Goal: Task Accomplishment & Management: Use online tool/utility

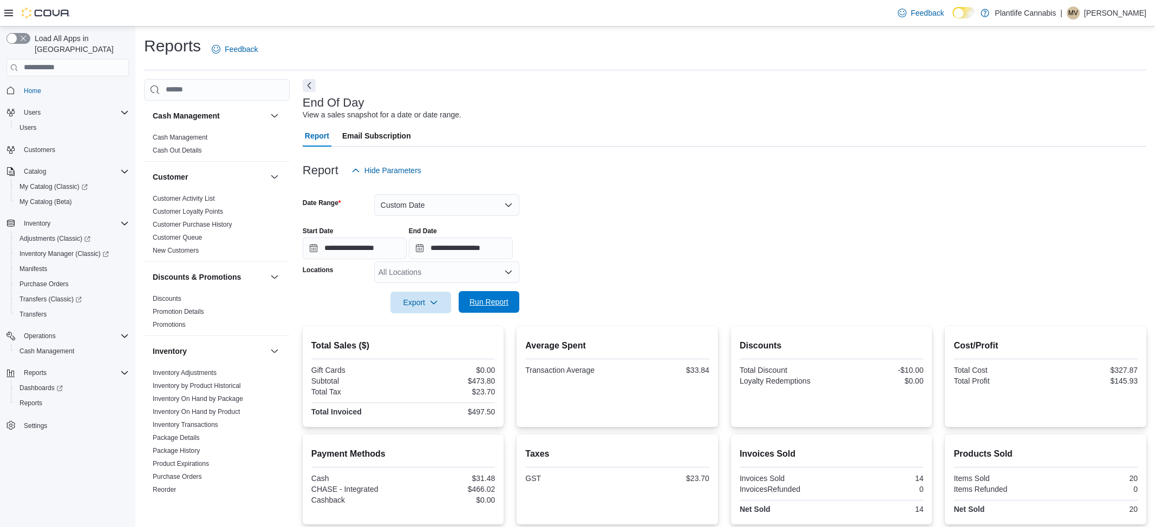
scroll to position [68, 0]
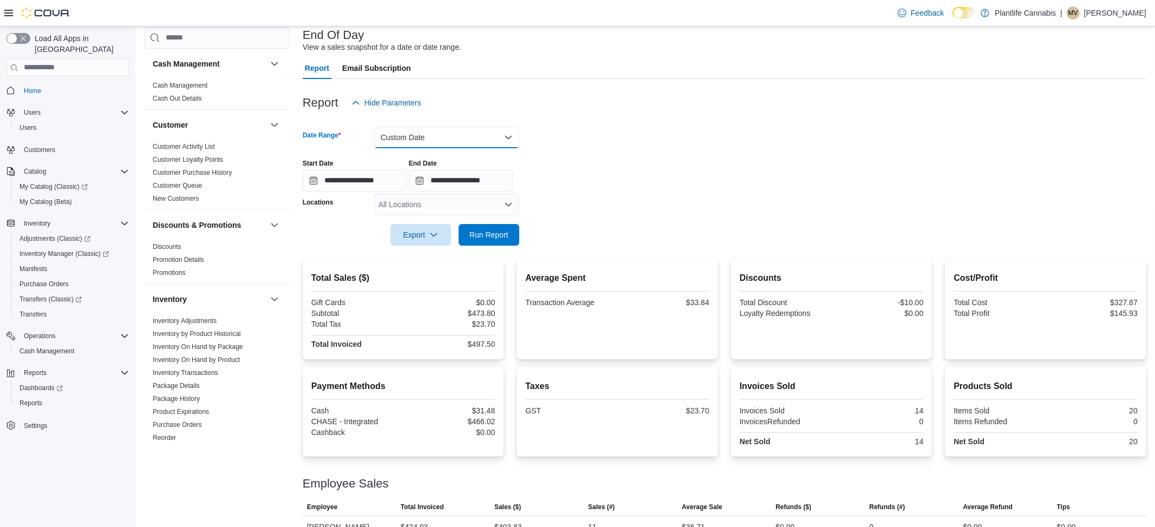
click at [424, 140] on button "Custom Date" at bounding box center [446, 138] width 145 height 22
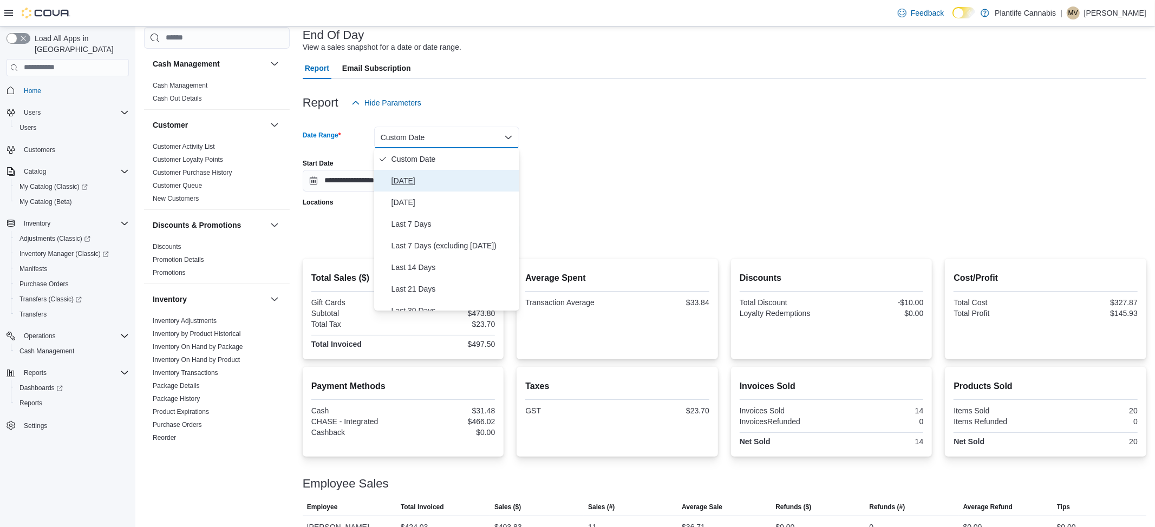
click at [415, 173] on button "[DATE]" at bounding box center [446, 181] width 145 height 22
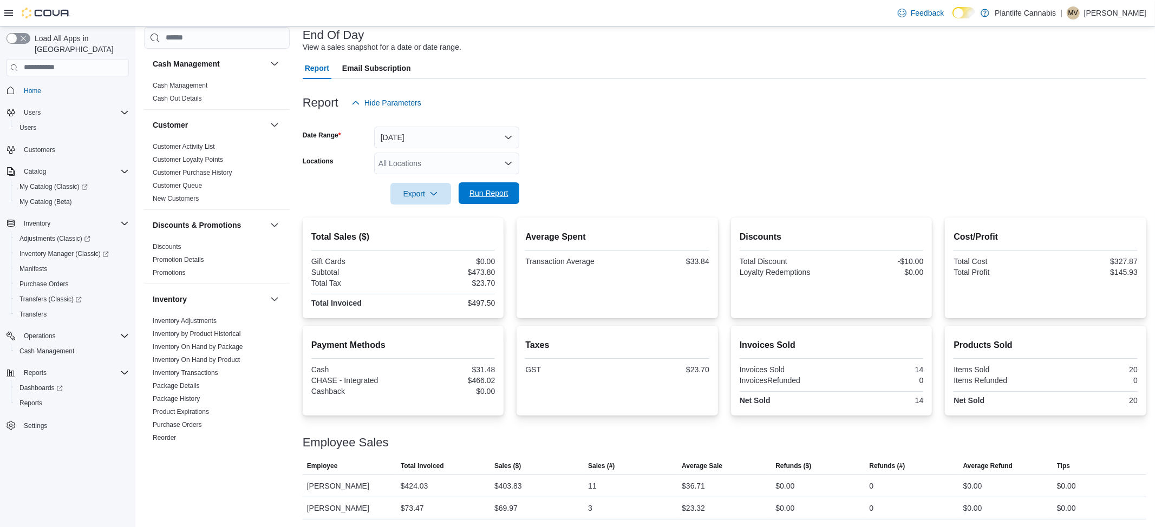
click at [493, 195] on span "Run Report" at bounding box center [488, 193] width 39 height 11
click at [480, 188] on span "Run Report" at bounding box center [488, 193] width 39 height 11
click at [485, 187] on span "Run Report" at bounding box center [489, 193] width 48 height 22
click at [494, 191] on span "Run Report" at bounding box center [488, 193] width 39 height 11
click at [496, 141] on button "[DATE]" at bounding box center [446, 138] width 145 height 22
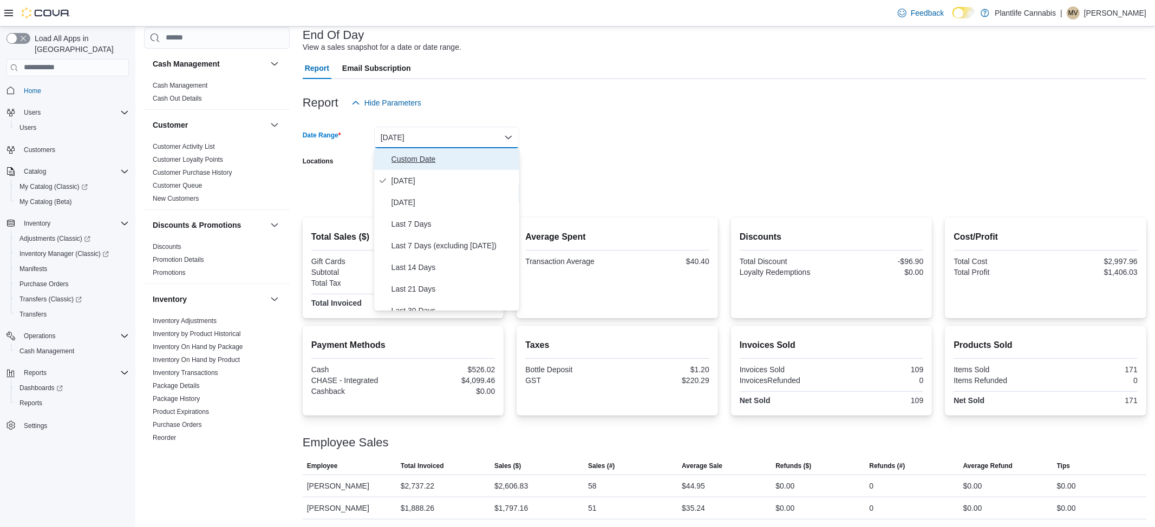
click at [454, 158] on span "Custom Date" at bounding box center [452, 159] width 123 height 13
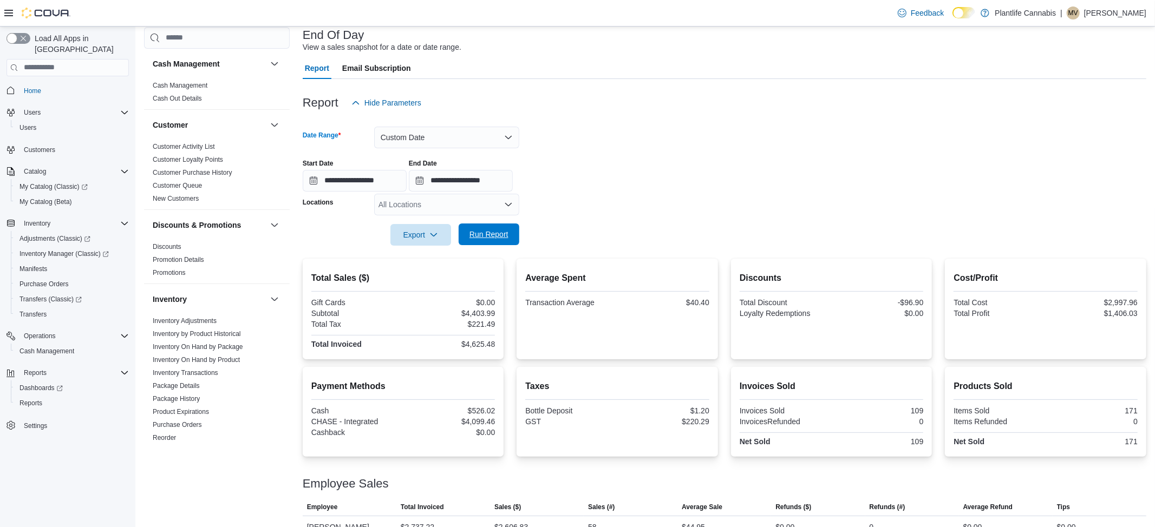
click at [493, 232] on span "Run Report" at bounding box center [488, 234] width 39 height 11
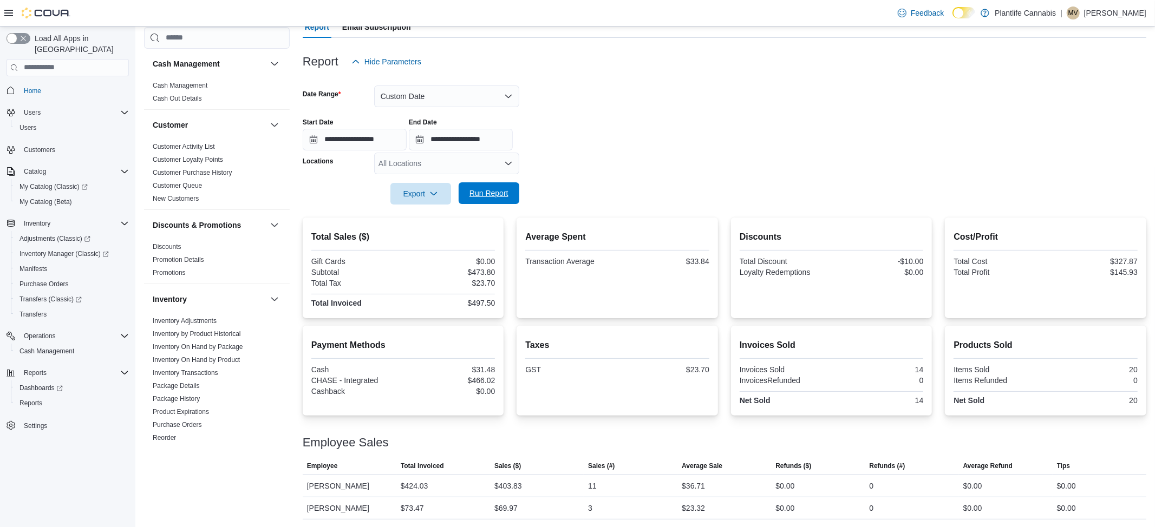
click at [486, 193] on span "Run Report" at bounding box center [488, 193] width 39 height 11
click at [437, 97] on button "Custom Date" at bounding box center [446, 97] width 145 height 22
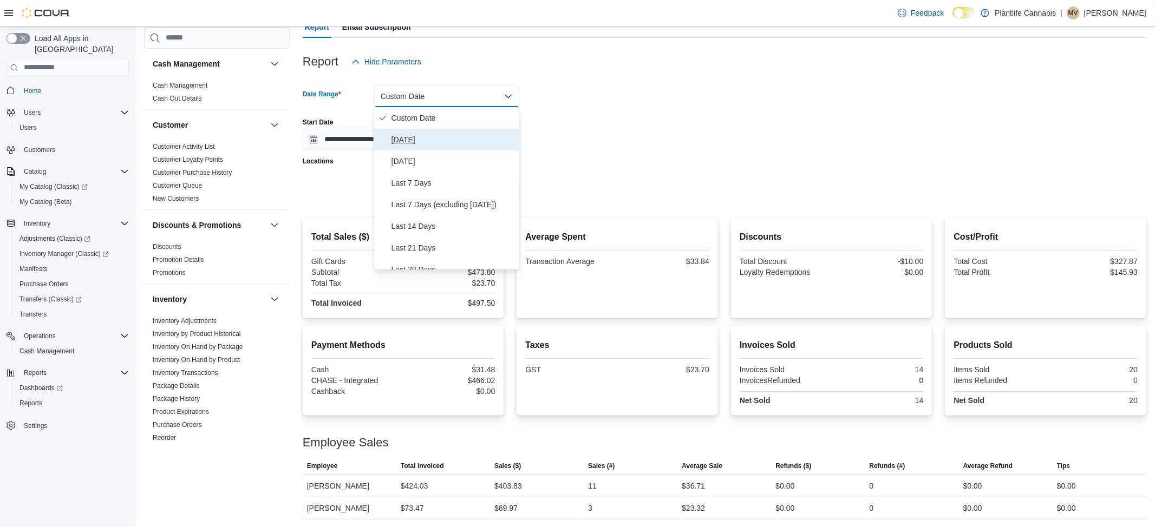
click at [434, 147] on button "[DATE]" at bounding box center [446, 140] width 145 height 22
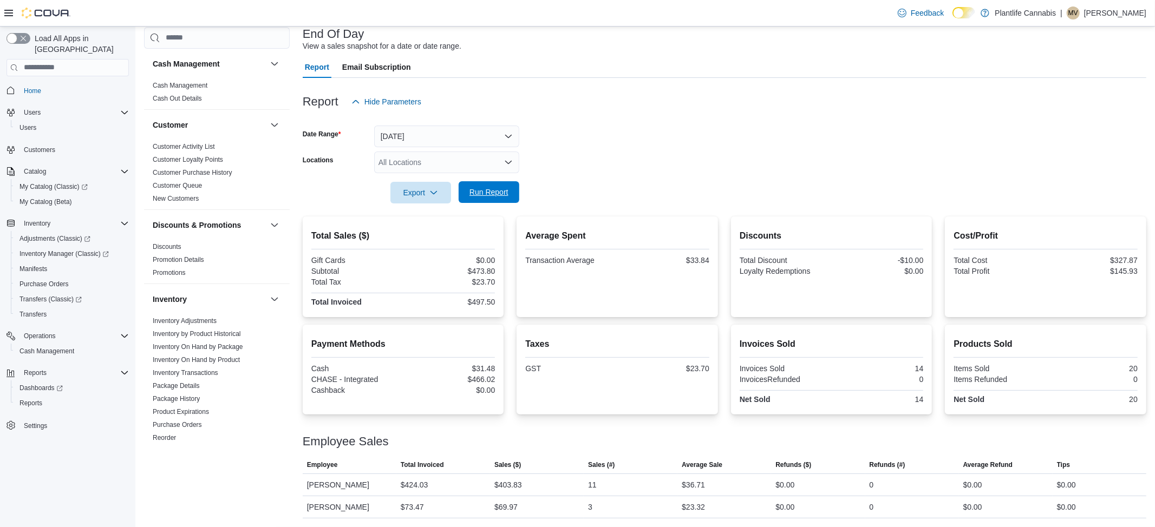
scroll to position [68, 0]
click at [482, 194] on span "Run Report" at bounding box center [488, 193] width 39 height 11
click at [395, 138] on button "[DATE]" at bounding box center [446, 138] width 145 height 22
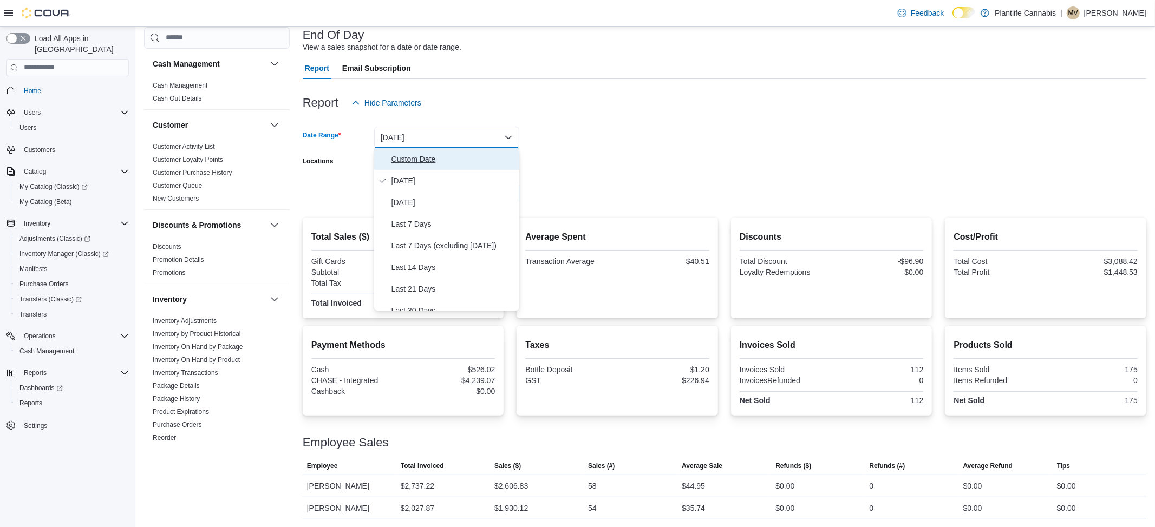
click at [394, 160] on span "Custom Date" at bounding box center [452, 159] width 123 height 13
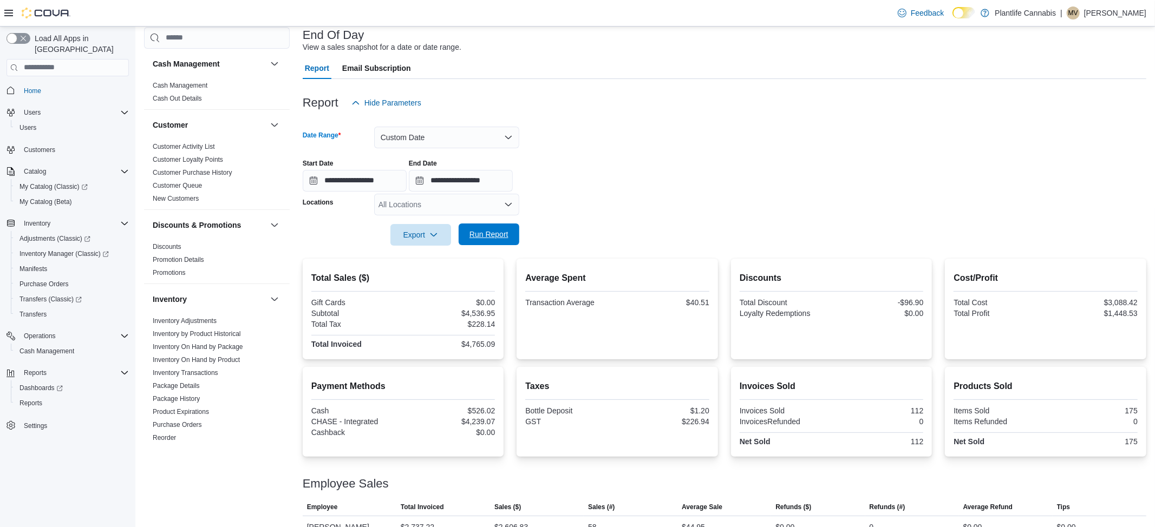
click at [487, 228] on span "Run Report" at bounding box center [489, 235] width 48 height 22
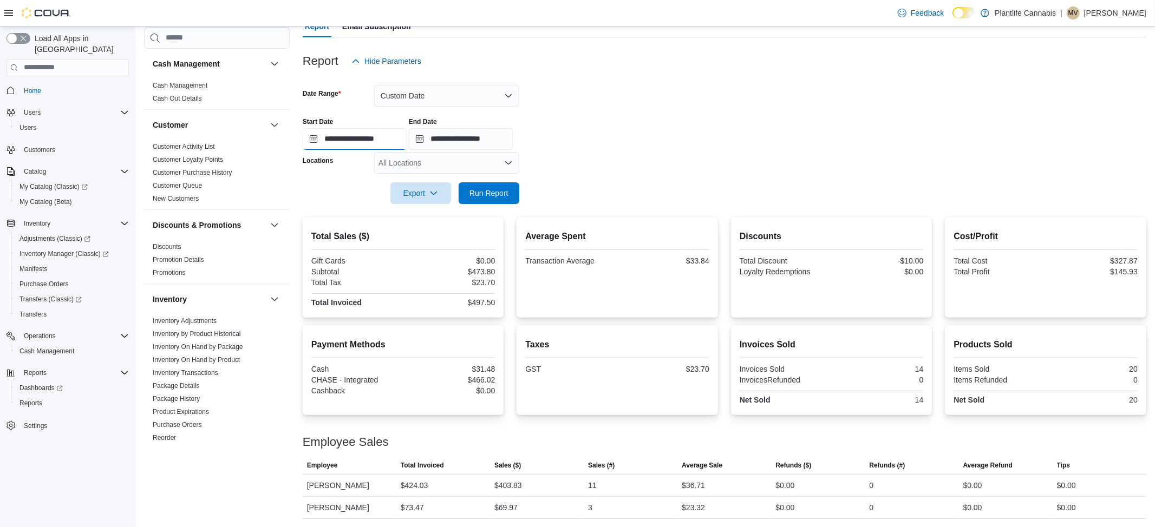
click at [384, 138] on input "**********" at bounding box center [355, 139] width 104 height 22
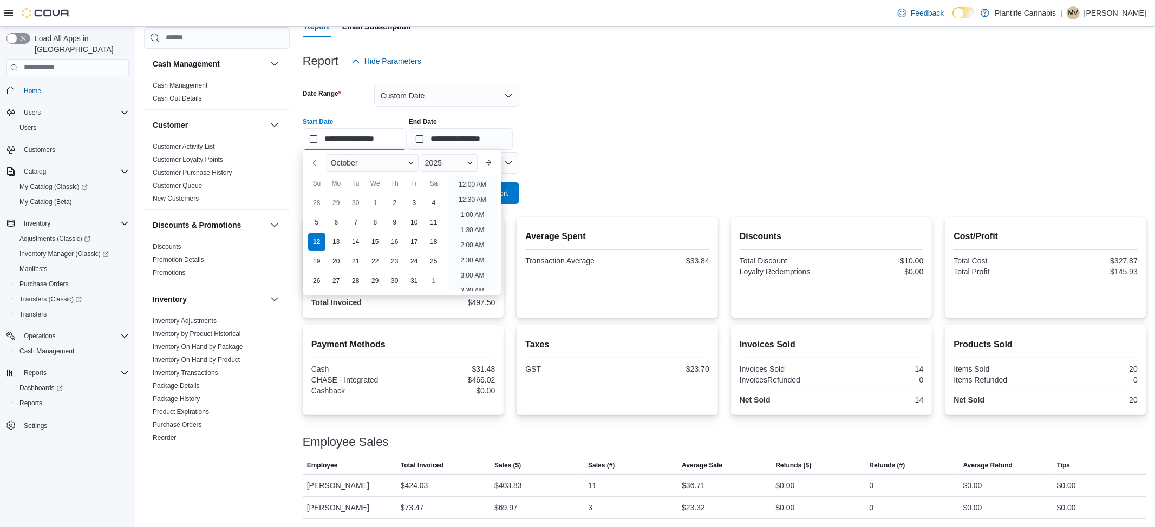
scroll to position [518, 0]
click at [462, 206] on li "6:00 PM" at bounding box center [472, 212] width 33 height 13
type input "**********"
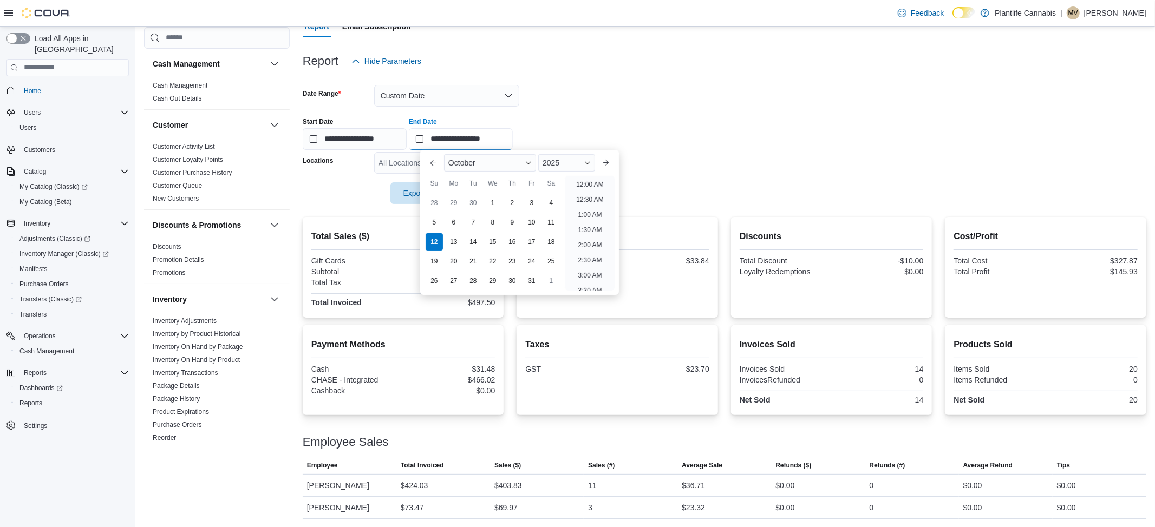
click at [513, 145] on input "**********" at bounding box center [461, 139] width 104 height 22
click at [586, 208] on li "8:00 PM" at bounding box center [589, 212] width 33 height 13
type input "**********"
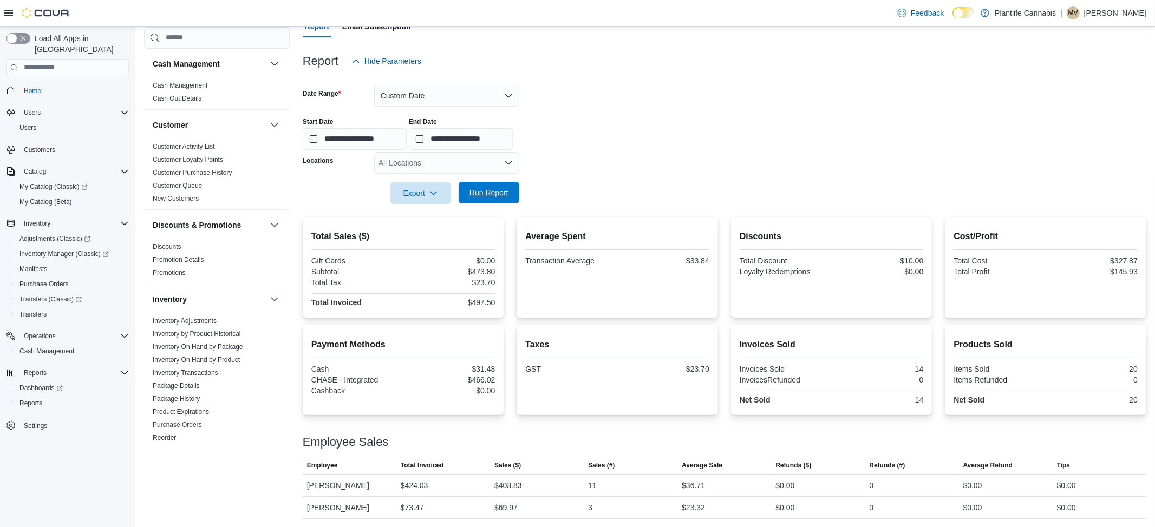
click at [496, 201] on span "Run Report" at bounding box center [489, 193] width 48 height 22
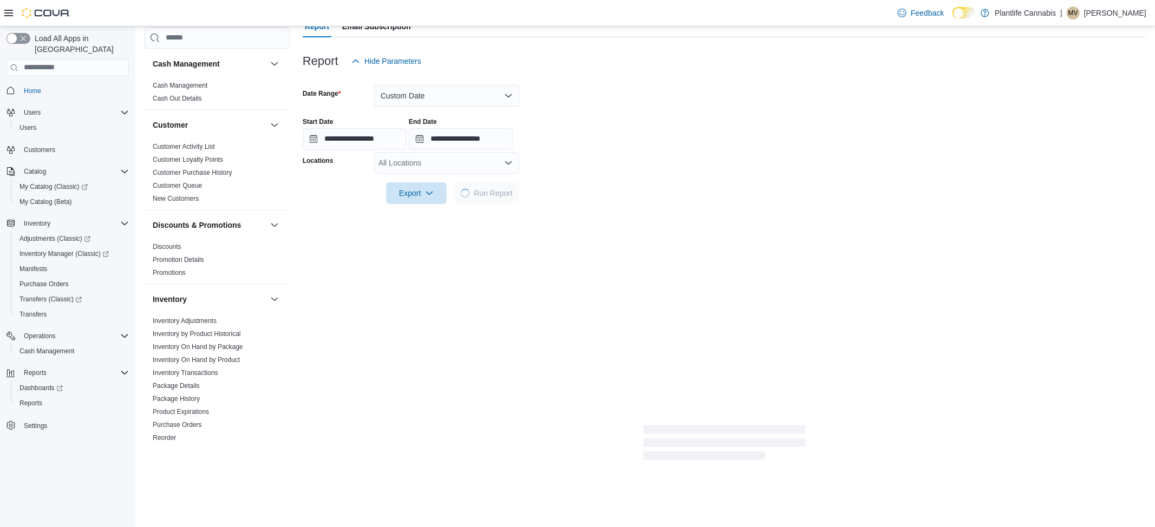
scroll to position [87, 0]
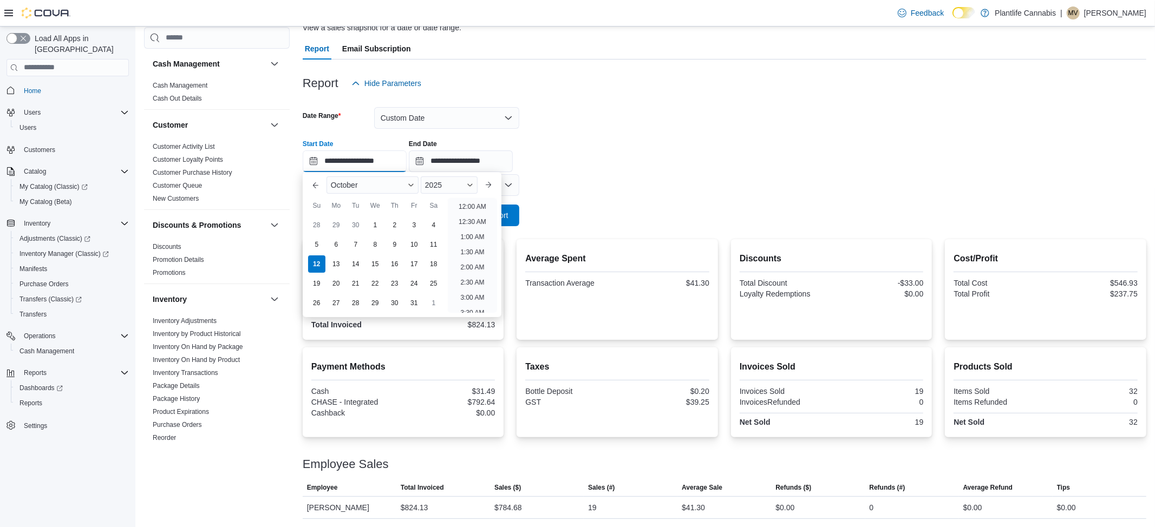
click at [336, 161] on input "**********" at bounding box center [355, 162] width 104 height 22
click at [466, 236] on li "8:00 PM" at bounding box center [472, 234] width 33 height 13
type input "**********"
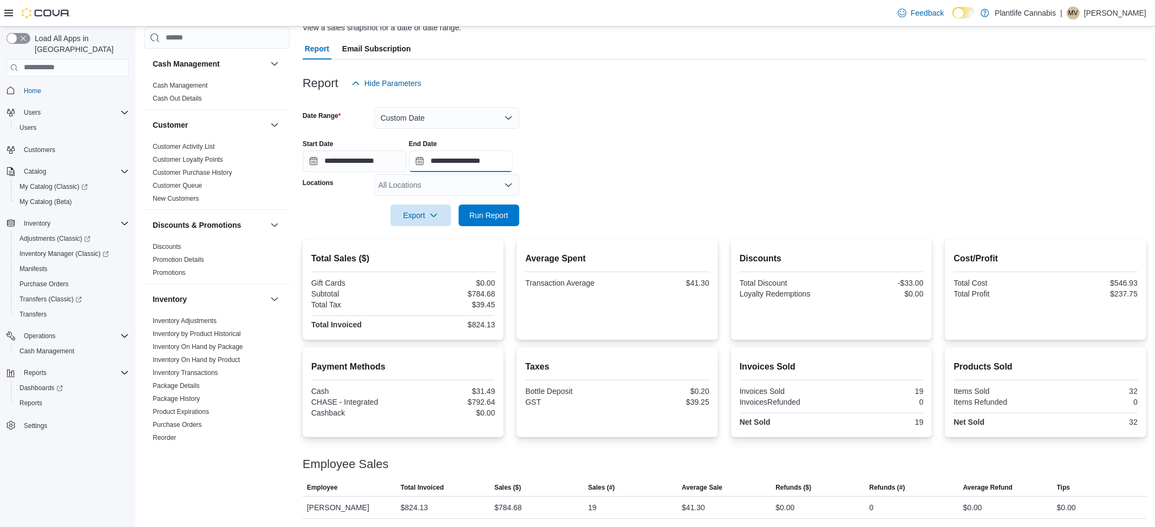
click at [488, 155] on input "**********" at bounding box center [461, 162] width 104 height 22
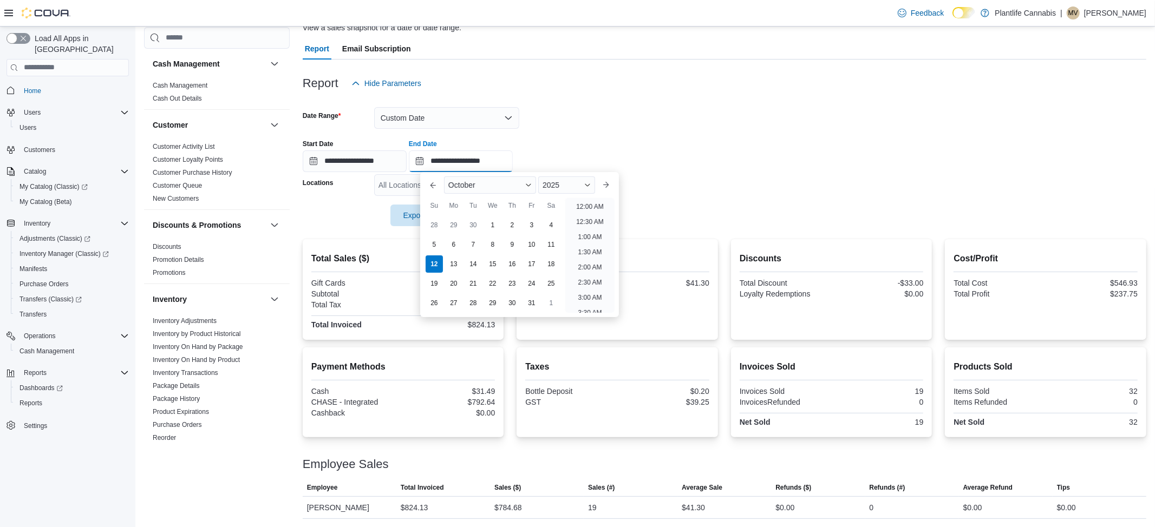
scroll to position [615, 0]
click at [573, 271] on li "10:30 PM" at bounding box center [590, 274] width 36 height 13
type input "**********"
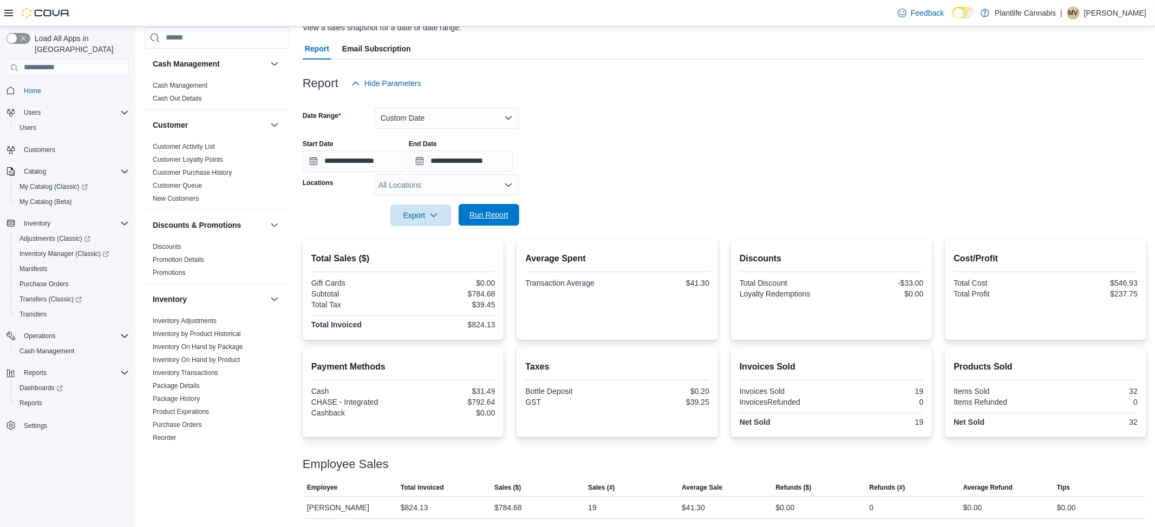
click at [500, 220] on span "Run Report" at bounding box center [489, 215] width 48 height 22
click at [417, 108] on button "Custom Date" at bounding box center [446, 118] width 145 height 22
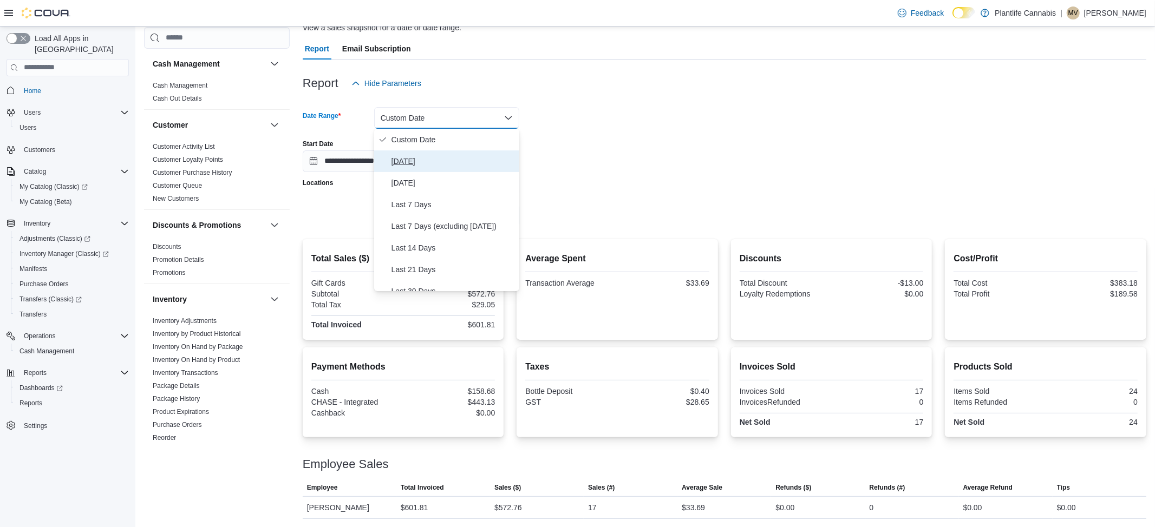
click at [413, 160] on span "[DATE]" at bounding box center [452, 161] width 123 height 13
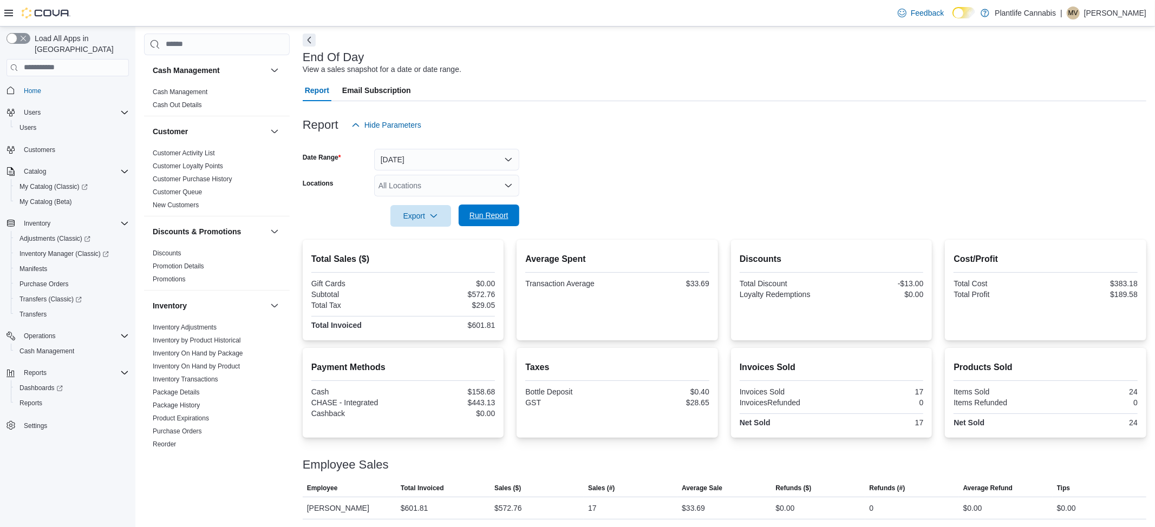
click at [478, 215] on span "Run Report" at bounding box center [488, 215] width 39 height 11
click at [421, 215] on span "Export" at bounding box center [421, 216] width 48 height 22
click at [414, 267] on button "Export to Pdf" at bounding box center [421, 260] width 62 height 22
click at [413, 161] on button "[DATE]" at bounding box center [446, 160] width 145 height 22
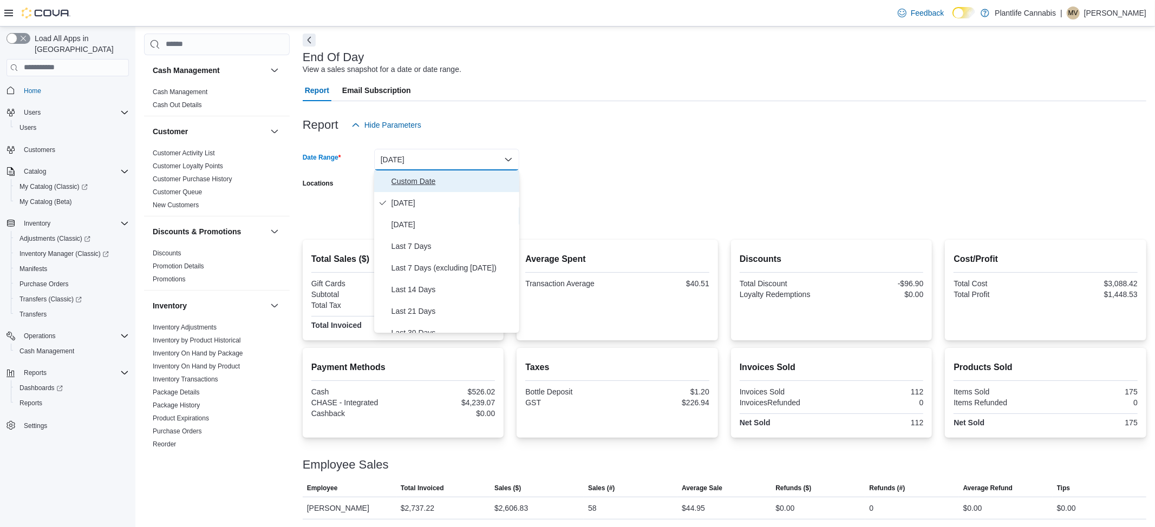
click at [410, 184] on span "Custom Date" at bounding box center [452, 181] width 123 height 13
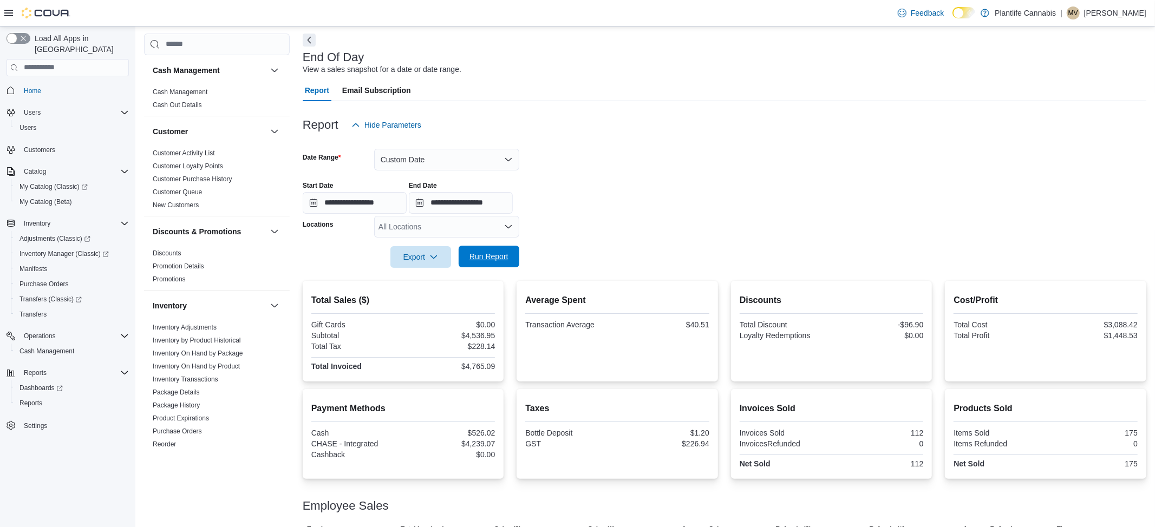
click at [487, 261] on span "Run Report" at bounding box center [488, 256] width 39 height 11
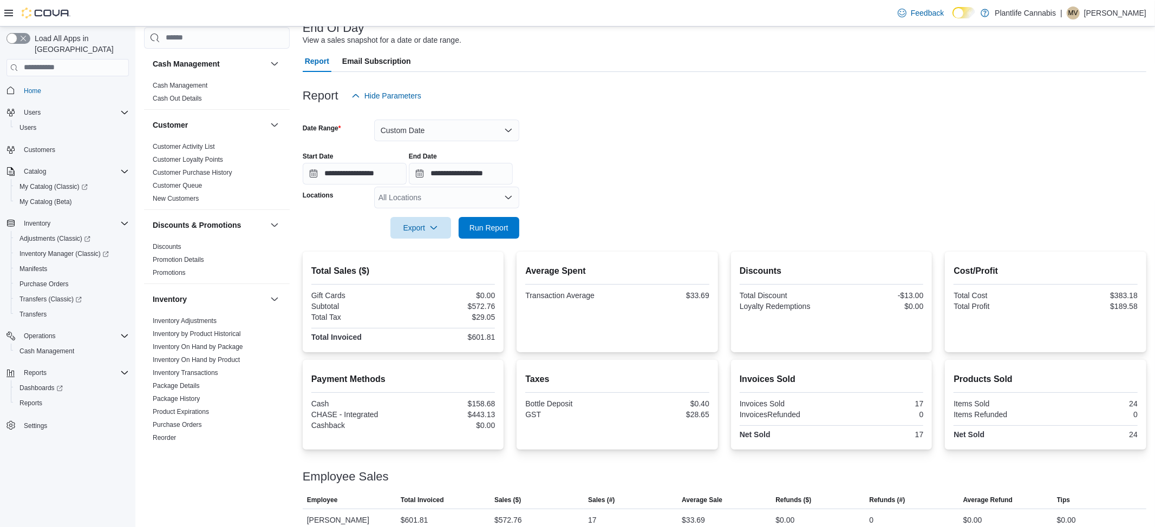
scroll to position [87, 0]
